Goal: Navigation & Orientation: Find specific page/section

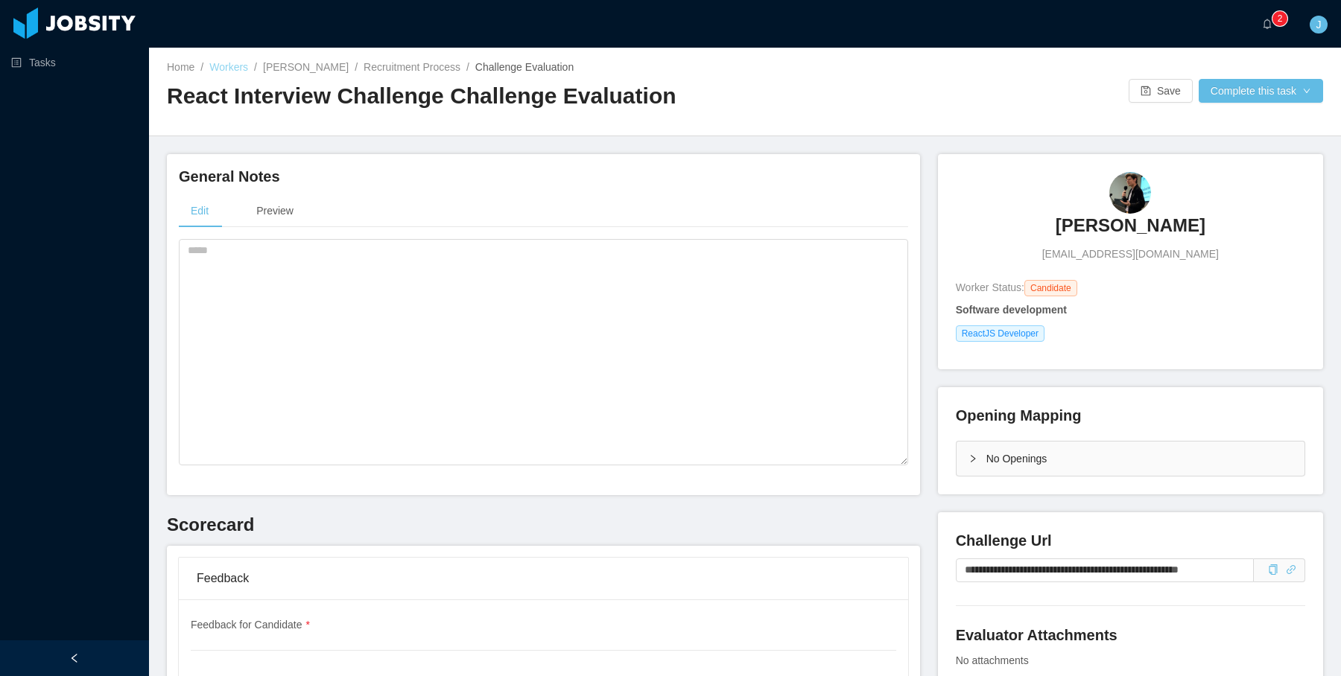
click at [240, 65] on link "Workers" at bounding box center [228, 67] width 39 height 12
click at [83, 59] on link "Tasks" at bounding box center [74, 63] width 126 height 30
